Goal: Information Seeking & Learning: Check status

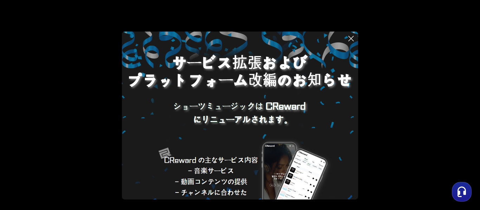
click at [401, 67] on button at bounding box center [240, 105] width 480 height 210
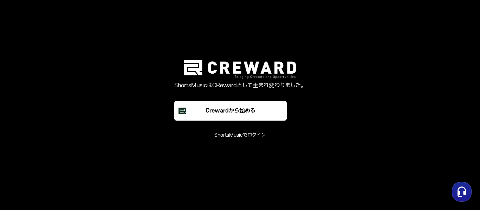
click at [246, 134] on font "ShortsMusicでログイン" at bounding box center [239, 135] width 51 height 6
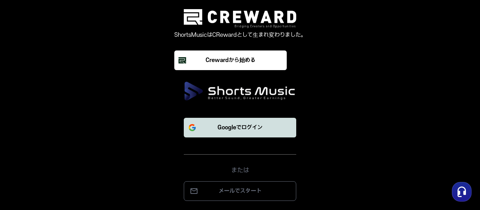
click at [247, 127] on font "Googleでログイン" at bounding box center [239, 128] width 45 height 6
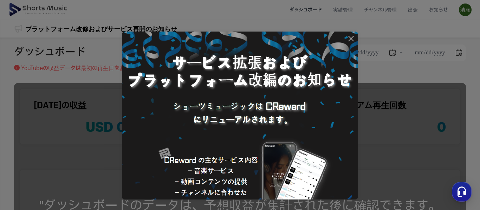
click at [379, 76] on button at bounding box center [240, 105] width 480 height 210
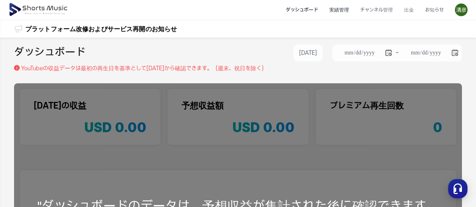
click at [350, 11] on li "実績管理" at bounding box center [339, 10] width 31 height 19
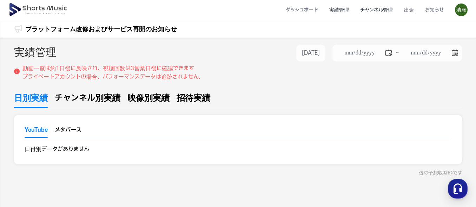
click at [383, 9] on li "チャンネル管理" at bounding box center [377, 10] width 44 height 19
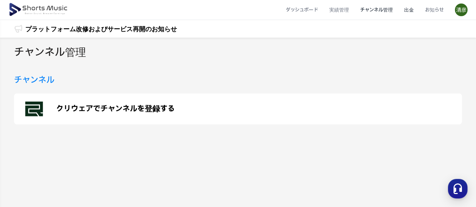
click at [411, 8] on li "出金" at bounding box center [409, 10] width 21 height 19
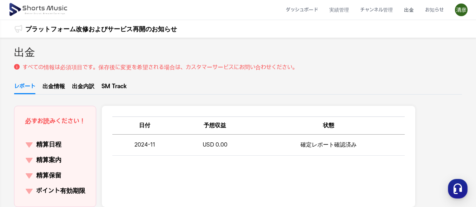
click at [438, 9] on li "お知らせ" at bounding box center [435, 10] width 30 height 19
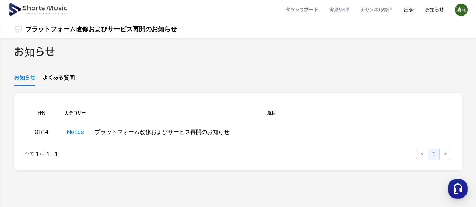
click at [413, 12] on li "出金" at bounding box center [409, 10] width 21 height 19
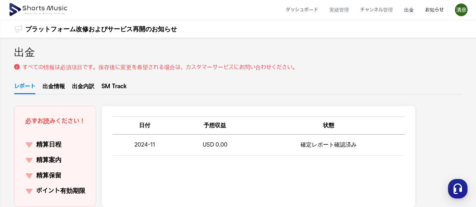
click at [435, 8] on li "お知らせ" at bounding box center [435, 10] width 30 height 19
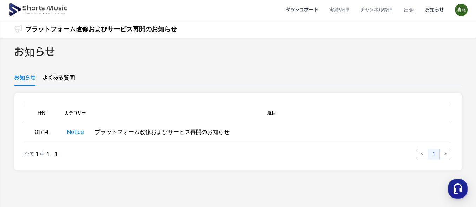
click at [312, 8] on li "ダッシュボード" at bounding box center [302, 10] width 44 height 19
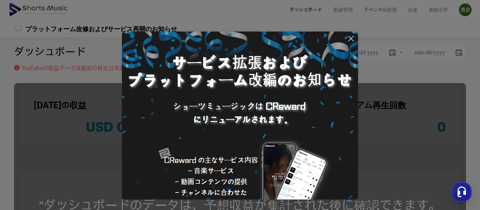
click at [349, 39] on icon at bounding box center [351, 38] width 8 height 8
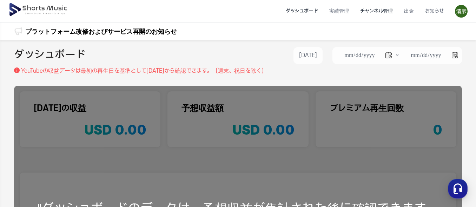
click at [371, 9] on li "チャンネル管理" at bounding box center [377, 11] width 44 height 19
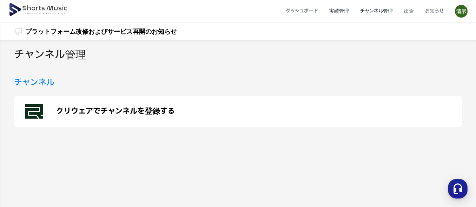
click at [351, 8] on li "実績管理" at bounding box center [339, 11] width 31 height 19
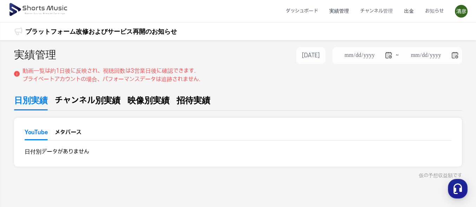
click at [411, 11] on li "出金" at bounding box center [409, 11] width 21 height 19
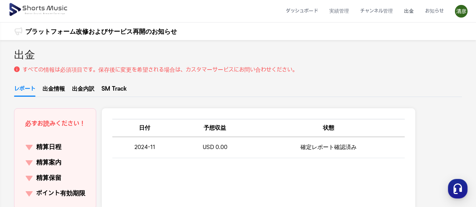
click at [413, 11] on li "出金" at bounding box center [409, 11] width 21 height 19
click at [429, 10] on li "お知らせ" at bounding box center [435, 11] width 30 height 19
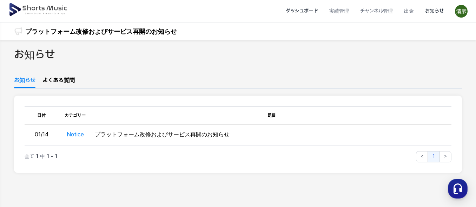
click at [306, 7] on li "ダッシュボード" at bounding box center [302, 11] width 44 height 19
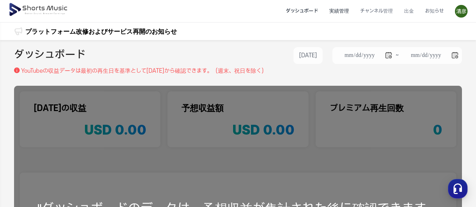
click at [340, 11] on li "実績管理" at bounding box center [339, 11] width 31 height 19
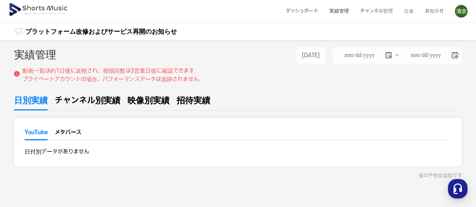
click at [89, 101] on span "チャンネル別実績" at bounding box center [88, 100] width 66 height 13
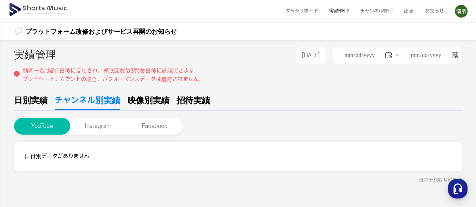
click at [150, 101] on span "映像別実績" at bounding box center [148, 100] width 42 height 13
type input "**********"
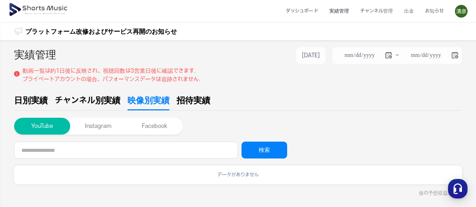
click at [188, 96] on span "招待実績" at bounding box center [194, 100] width 34 height 13
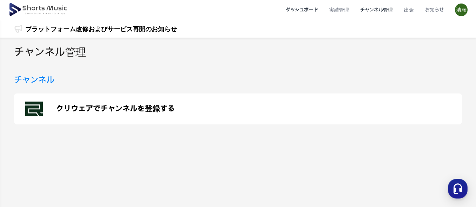
click at [311, 7] on li "ダッシュボード" at bounding box center [302, 10] width 44 height 19
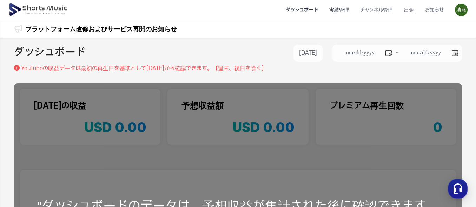
click at [339, 7] on li "実績管理" at bounding box center [339, 10] width 31 height 19
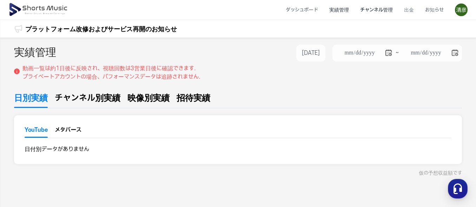
click at [370, 8] on li "チャンネル管理" at bounding box center [377, 10] width 44 height 19
